Goal: Book appointment/travel/reservation

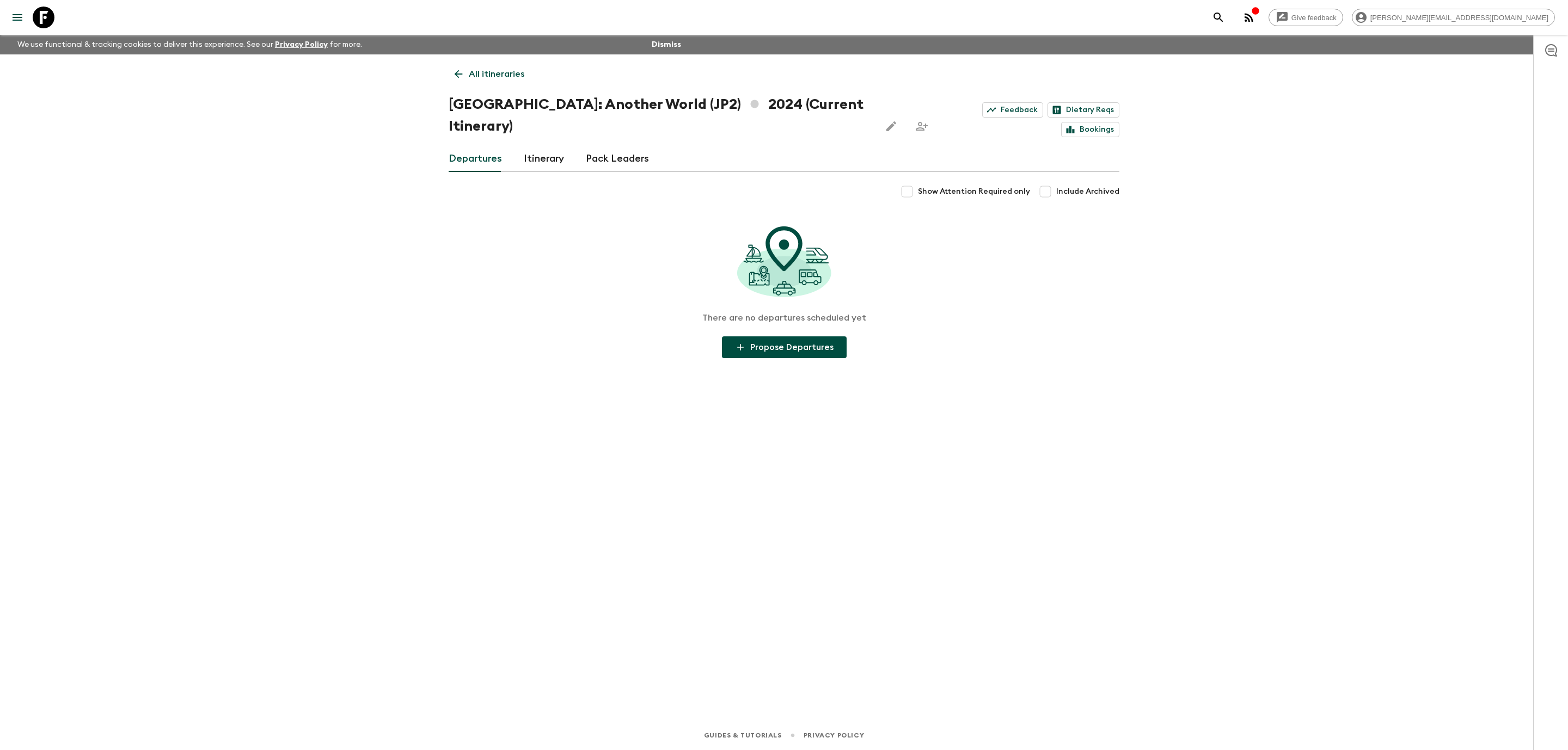
click at [56, 14] on link at bounding box center [43, 17] width 30 height 30
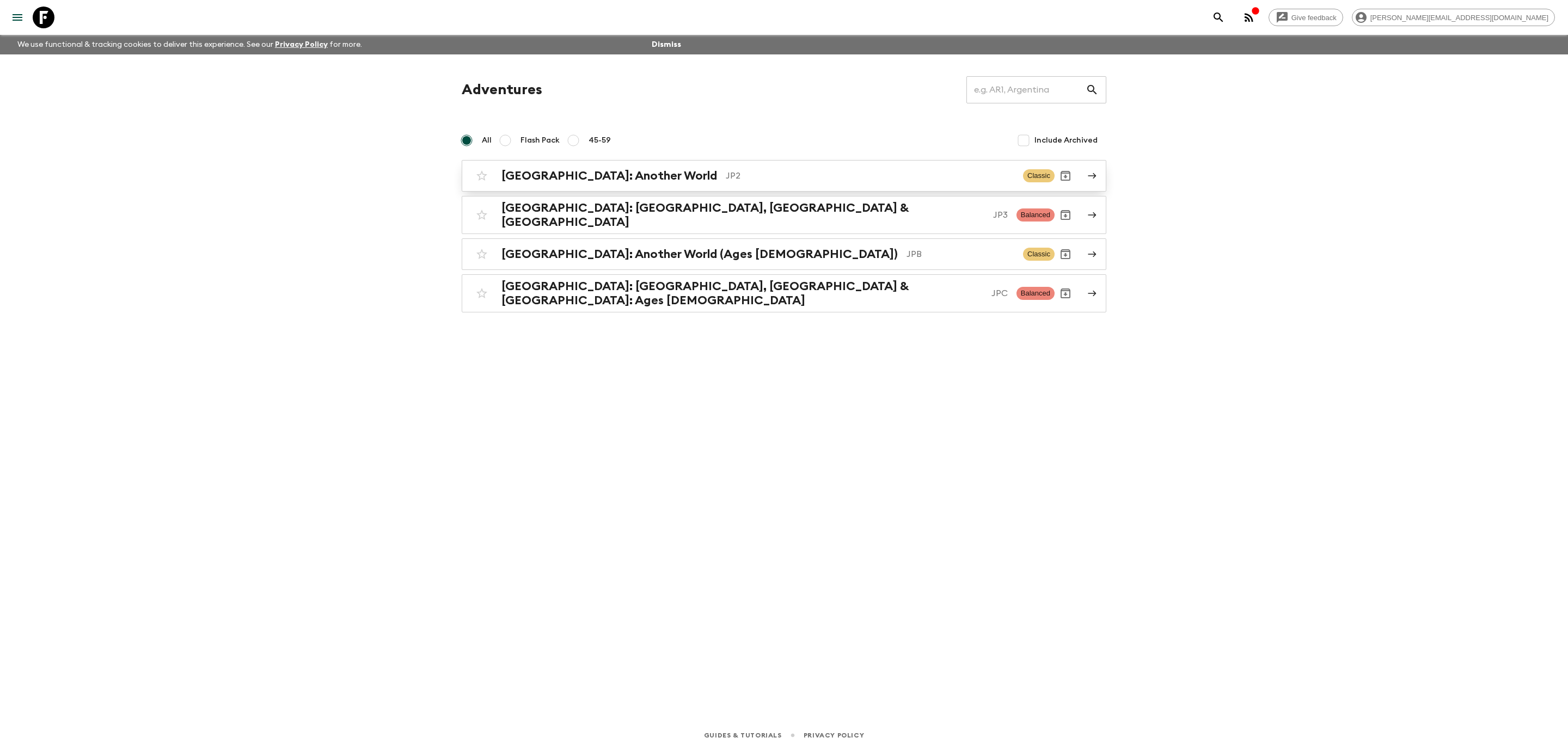
click at [817, 170] on p "JP2" at bounding box center [870, 175] width 289 height 13
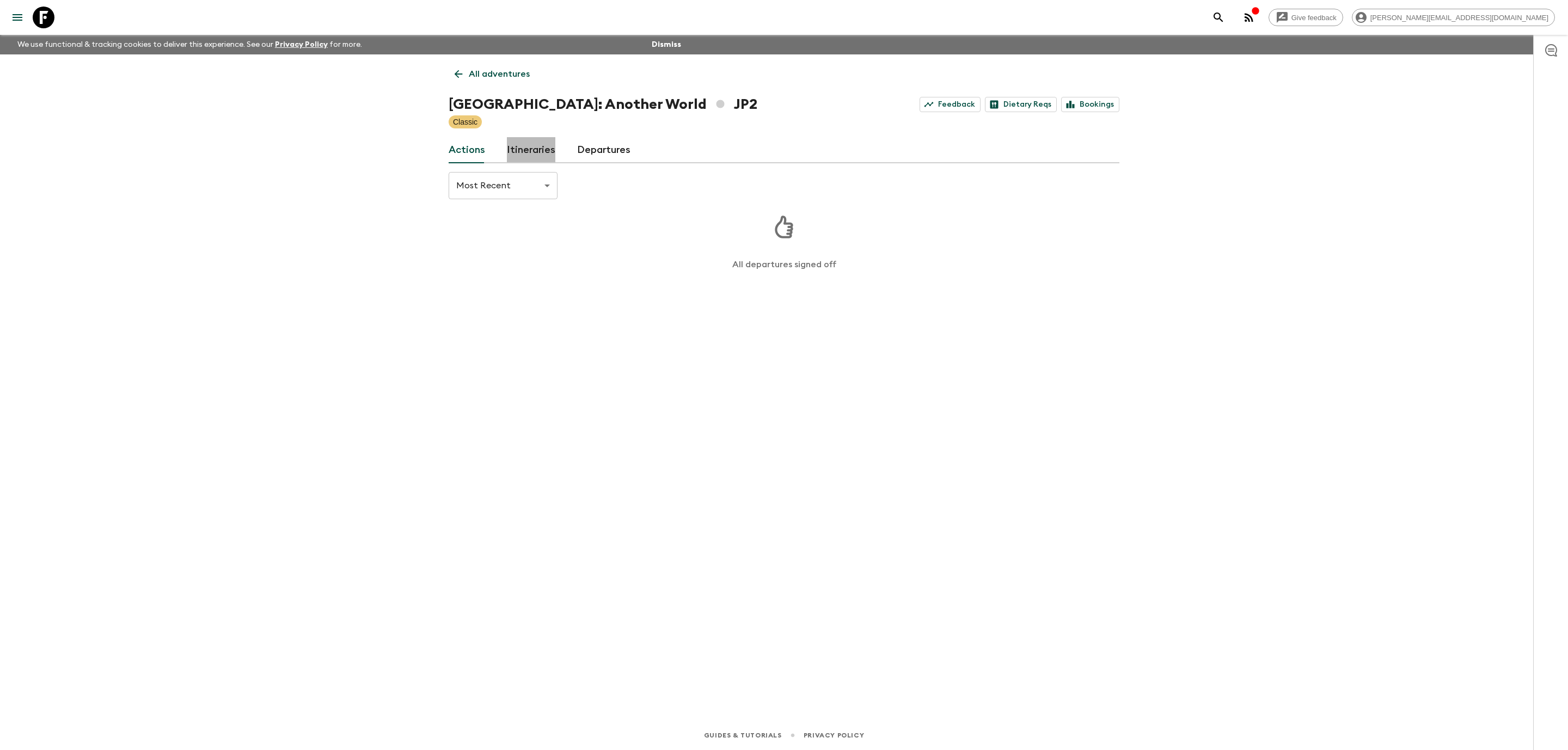
click at [531, 152] on link "Itineraries" at bounding box center [531, 150] width 48 height 26
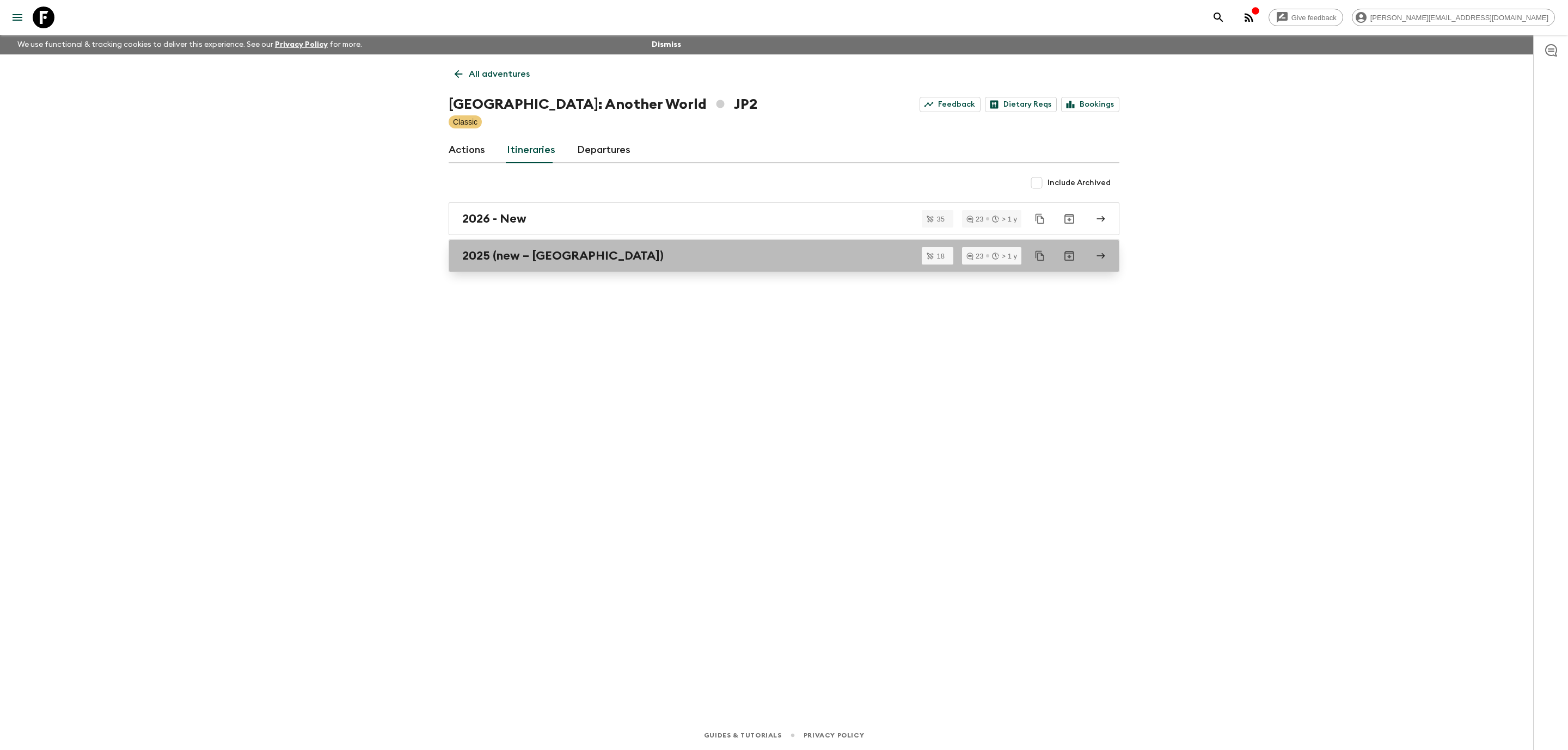
click at [618, 254] on div "2025 (new – [GEOGRAPHIC_DATA])" at bounding box center [774, 255] width 622 height 14
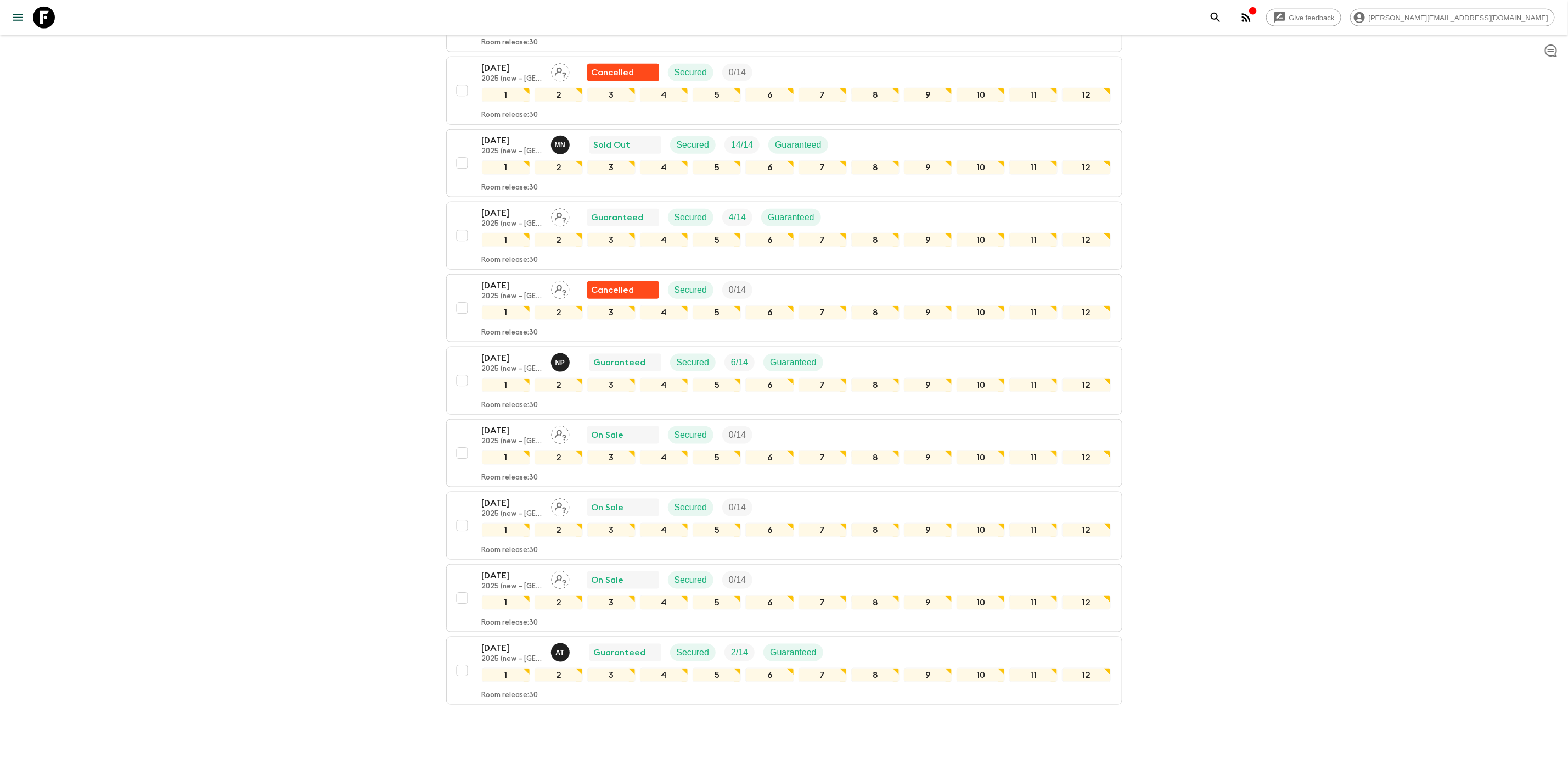
scroll to position [854, 0]
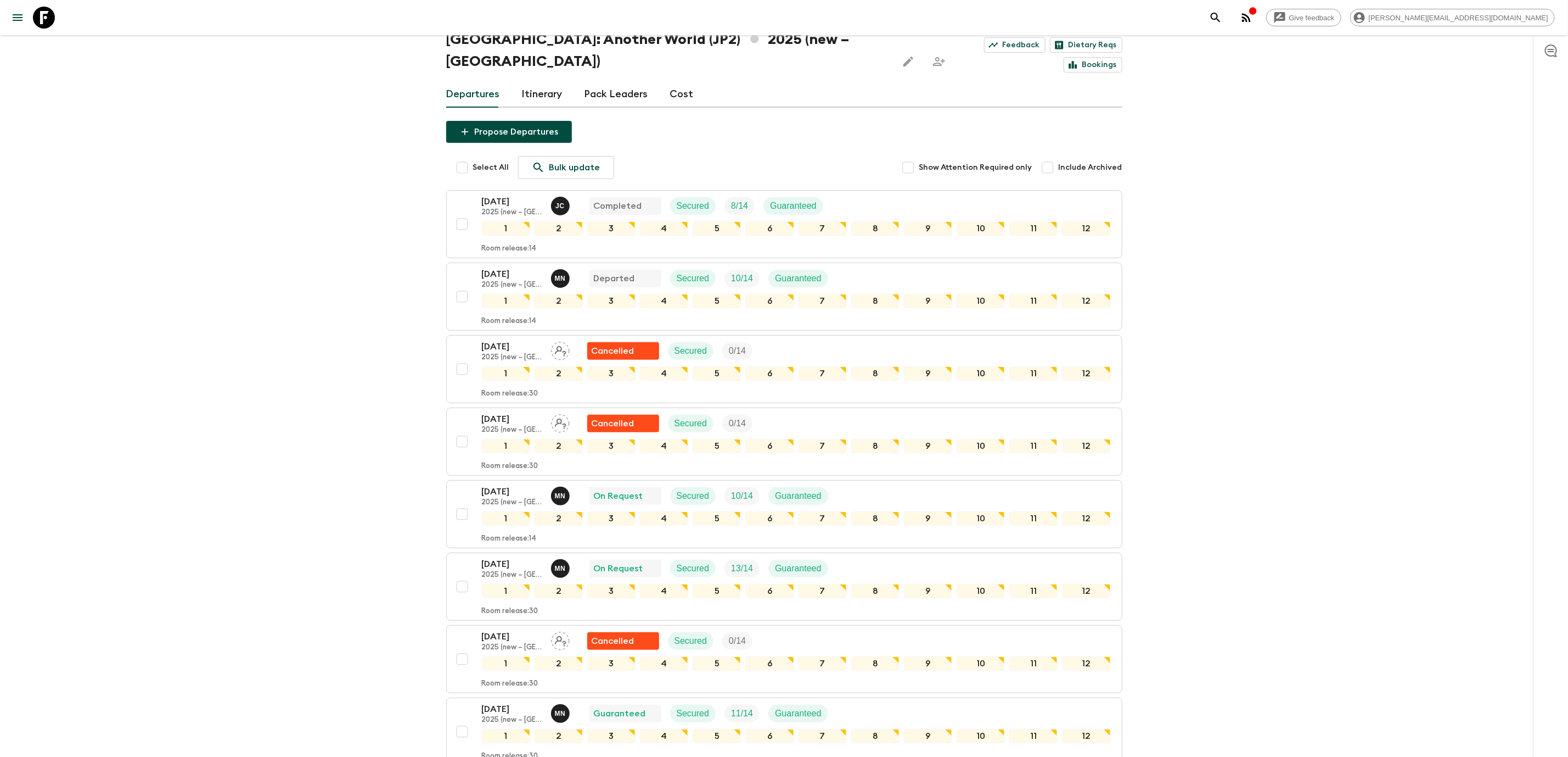
scroll to position [0, 0]
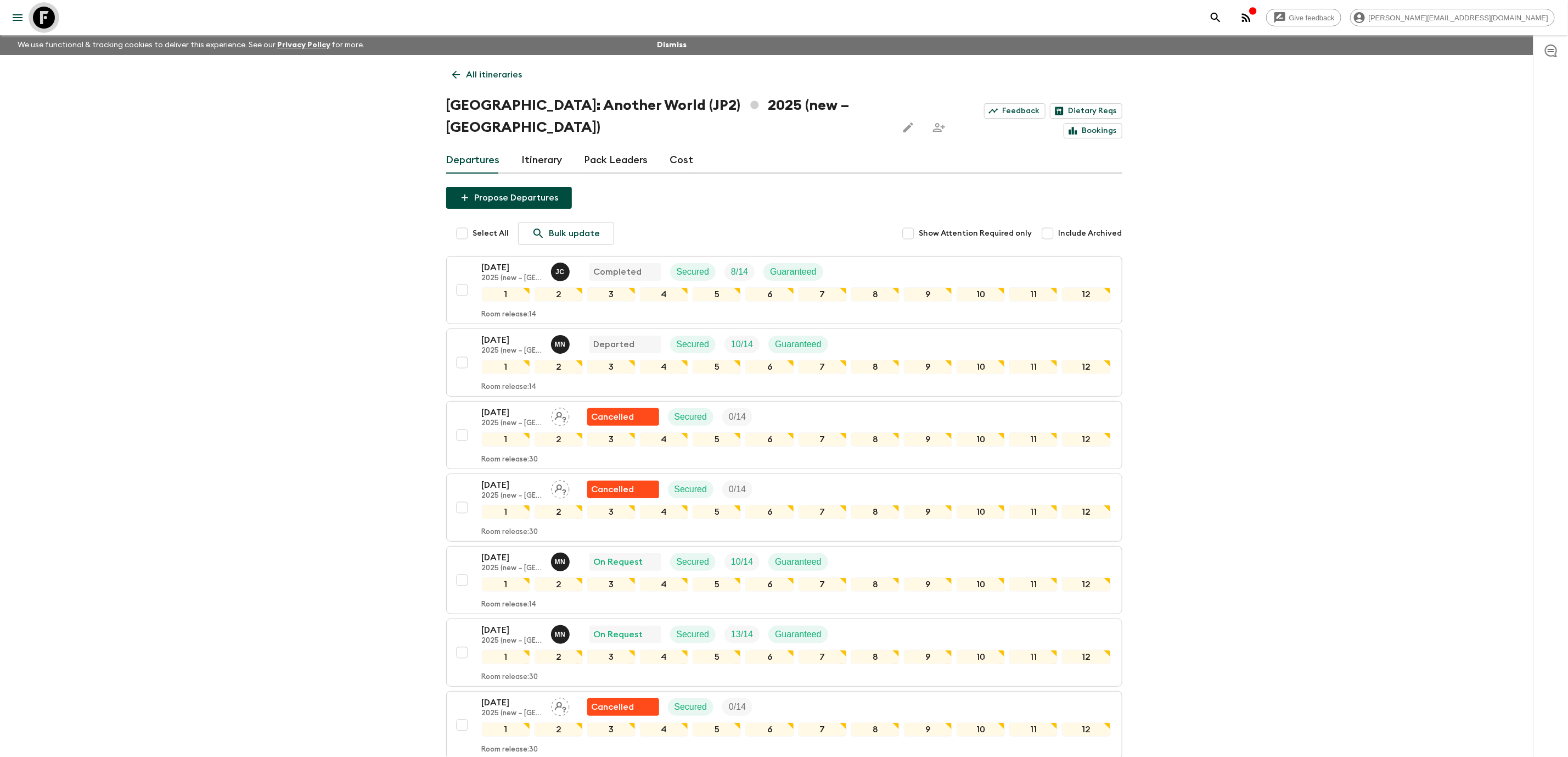
click at [45, 16] on icon at bounding box center [43, 17] width 22 height 22
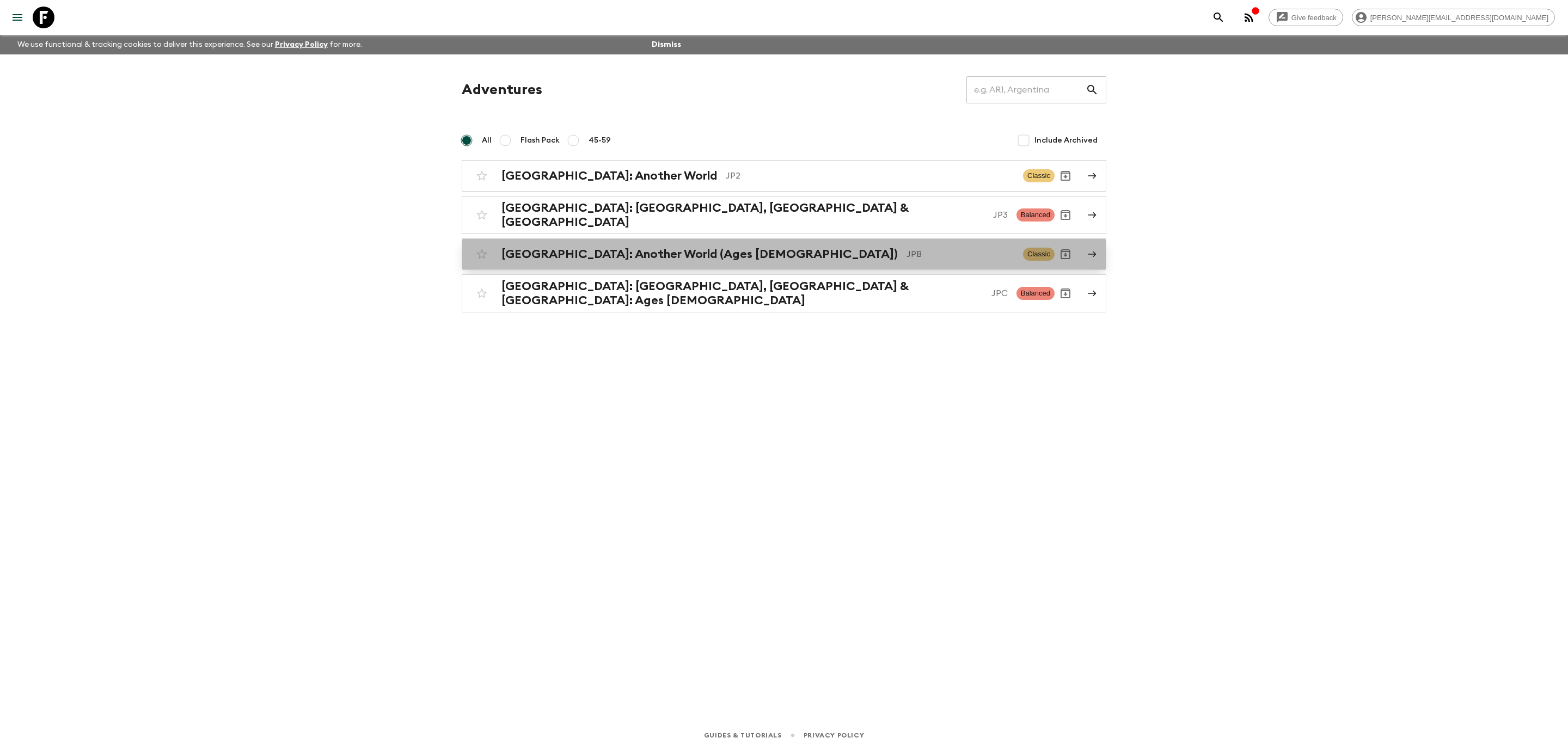
click at [906, 254] on p "JPB" at bounding box center [959, 253] width 107 height 13
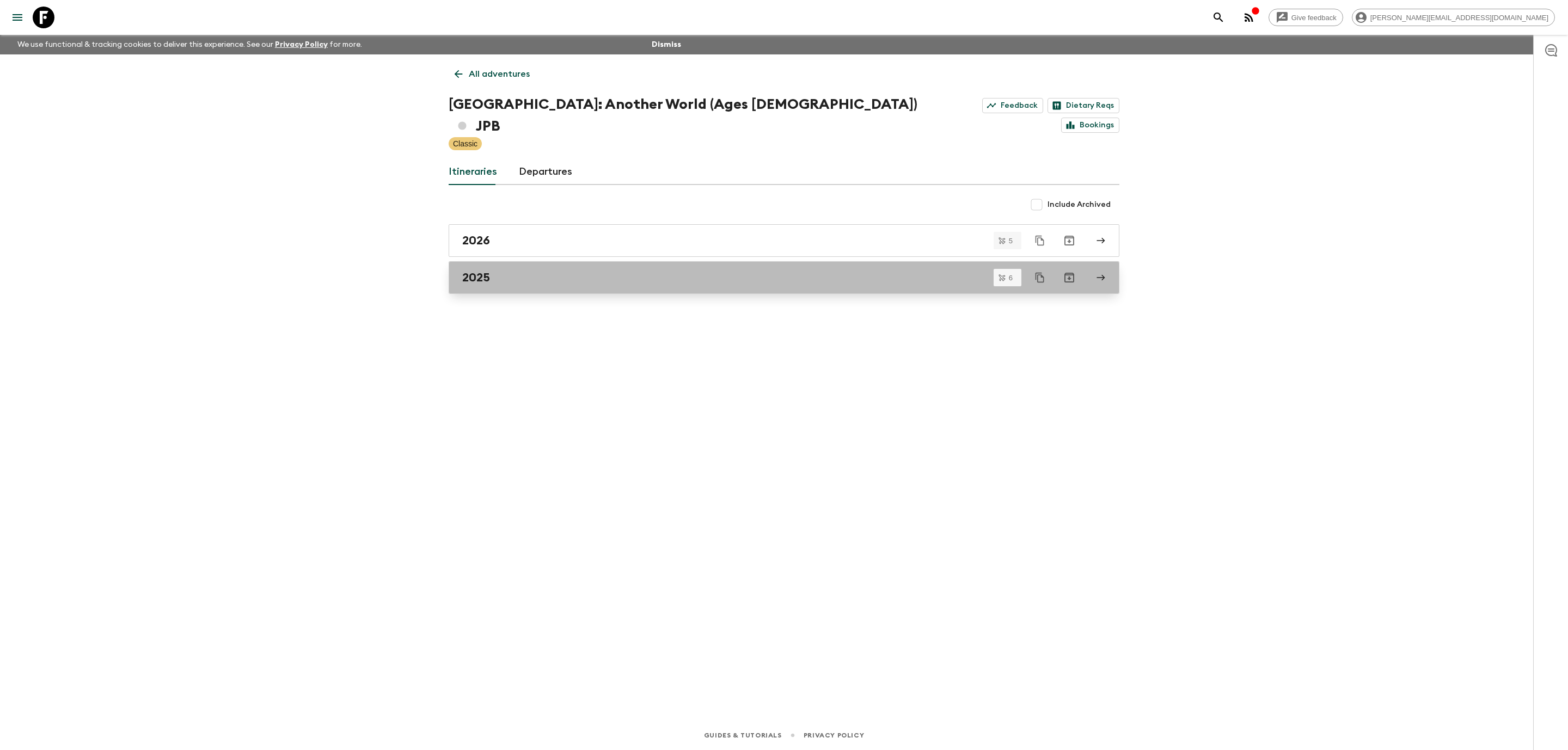
click at [524, 271] on div "2025" at bounding box center [774, 277] width 622 height 14
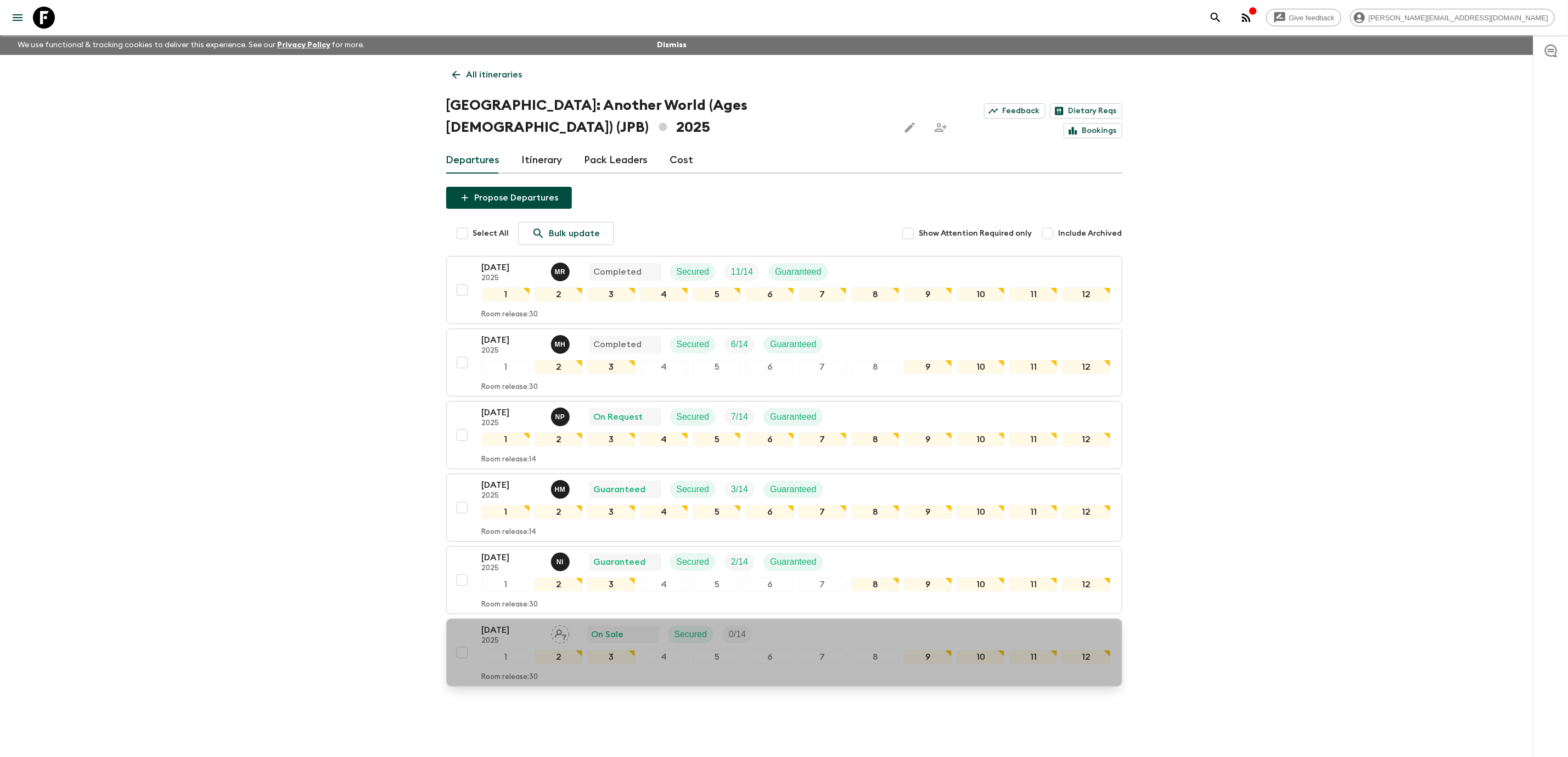
click at [895, 623] on div "[DATE] 2025 On Sale Secured 0 / 14" at bounding box center [797, 634] width 629 height 22
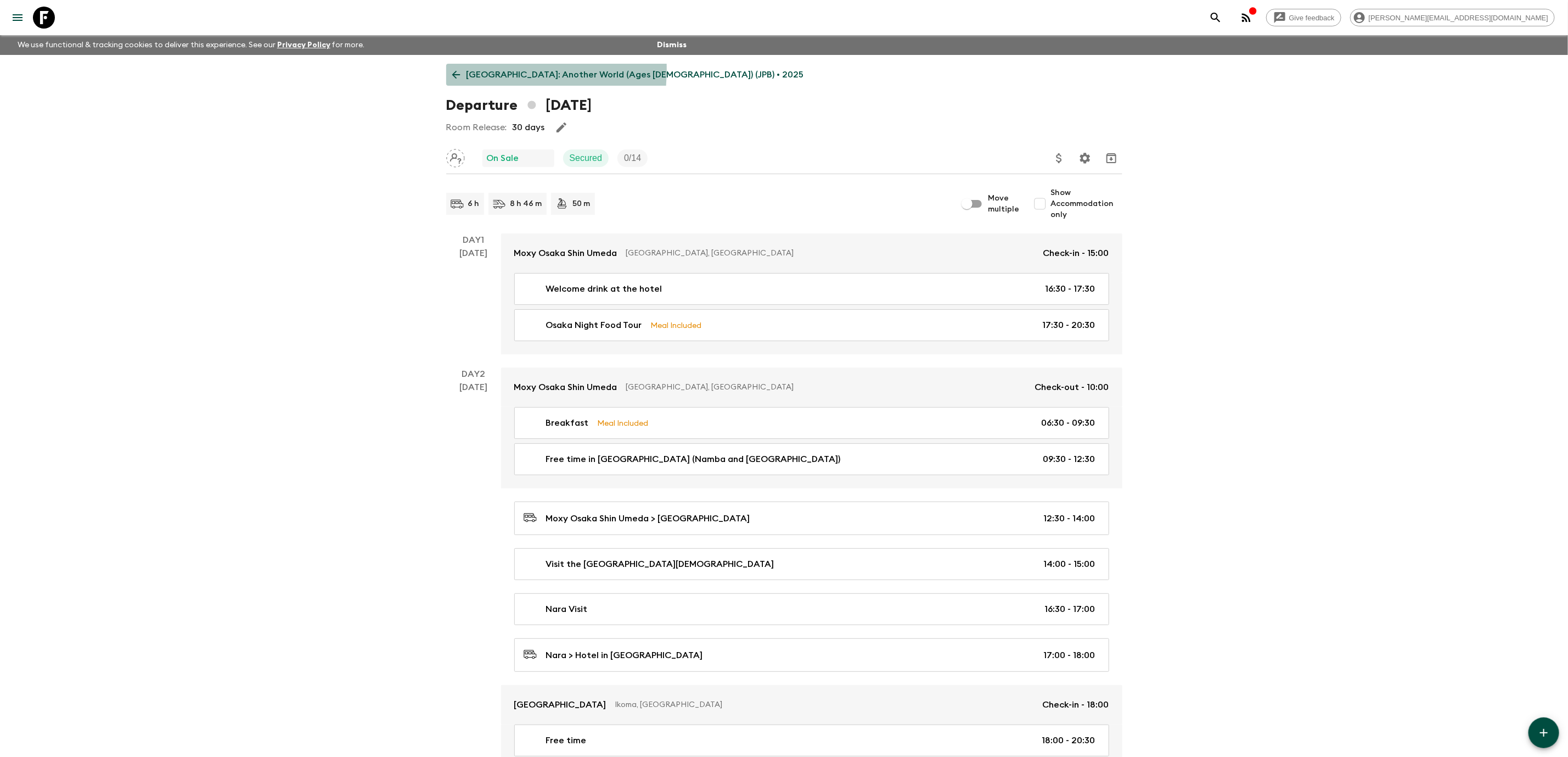
click at [455, 69] on icon at bounding box center [456, 75] width 12 height 12
